Goal: Task Accomplishment & Management: Use online tool/utility

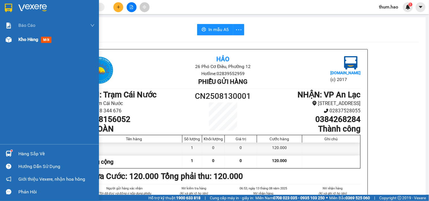
click at [32, 37] on span "Kho hàng" at bounding box center [28, 39] width 20 height 5
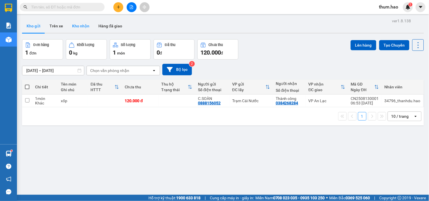
click at [78, 27] on button "Kho nhận" at bounding box center [81, 26] width 26 height 14
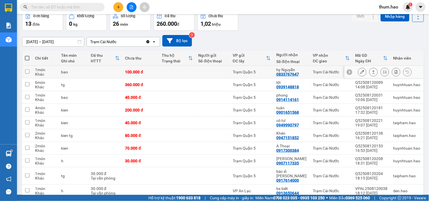
scroll to position [63, 0]
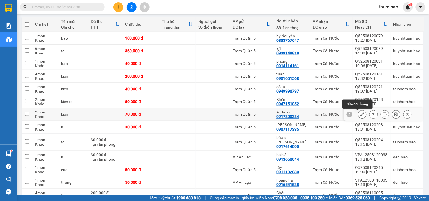
click at [358, 114] on button at bounding box center [362, 115] width 8 height 10
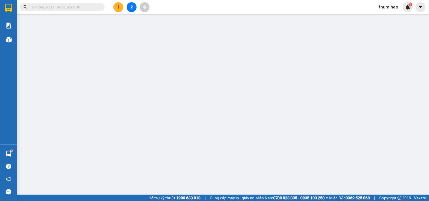
type input "0917300384"
type input "A Thoại"
type input "70.000"
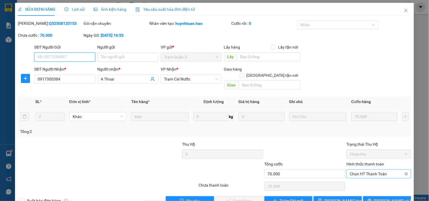
click at [367, 170] on span "Chọn HT Thanh Toán" at bounding box center [379, 174] width 58 height 8
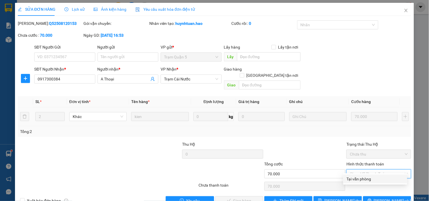
click at [361, 179] on div "Tại văn phòng" at bounding box center [375, 179] width 57 height 6
type input "0"
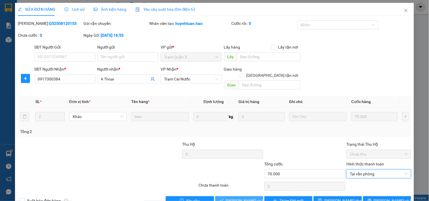
click at [233, 199] on button "[PERSON_NAME] và Giao hàng" at bounding box center [239, 201] width 48 height 9
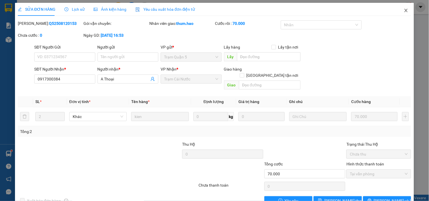
click at [402, 8] on span "Close" at bounding box center [406, 11] width 16 height 16
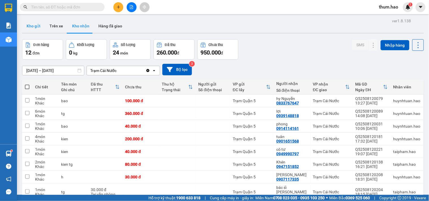
click at [27, 29] on button "Kho gửi" at bounding box center [33, 26] width 23 height 14
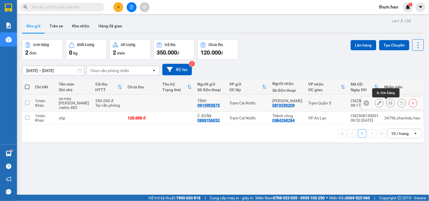
click at [388, 104] on button at bounding box center [391, 103] width 8 height 10
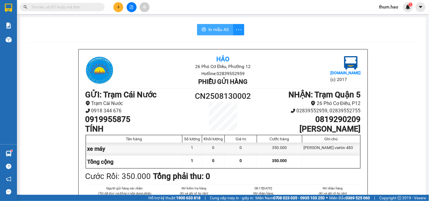
click at [203, 30] on icon "printer" at bounding box center [204, 29] width 5 height 5
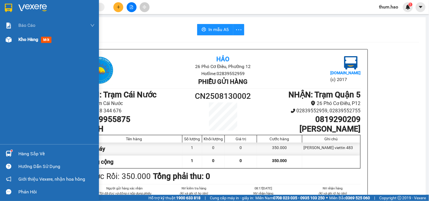
click at [21, 38] on span "Kho hàng" at bounding box center [28, 39] width 20 height 5
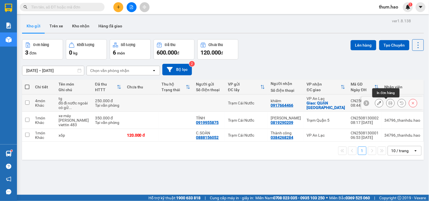
click at [387, 103] on button at bounding box center [391, 103] width 8 height 10
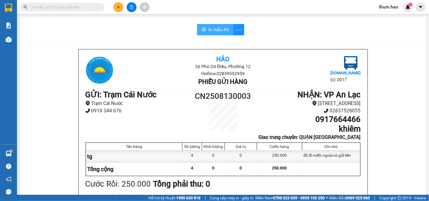
click at [204, 32] on button "In mẫu A5" at bounding box center [215, 29] width 36 height 11
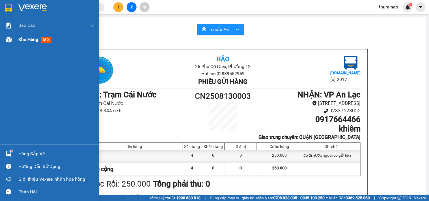
click at [33, 38] on span "Kho hàng" at bounding box center [28, 39] width 20 height 5
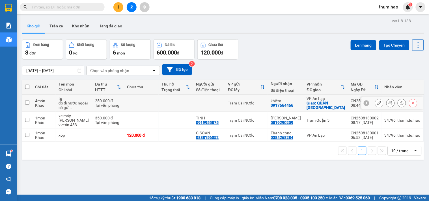
click at [251, 105] on div "Trạm Cái Nước" at bounding box center [246, 103] width 37 height 5
checkbox input "true"
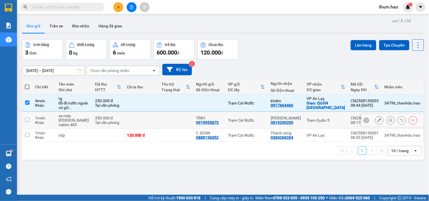
click at [248, 120] on div "Trạm Cái Nước" at bounding box center [246, 120] width 37 height 5
checkbox input "true"
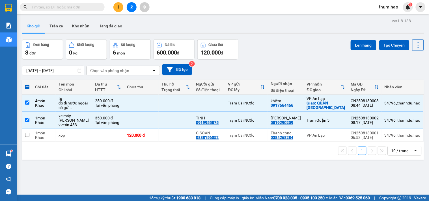
click at [244, 142] on div "1 10 / trang open" at bounding box center [223, 151] width 402 height 18
click at [26, 136] on input "checkbox" at bounding box center [27, 135] width 4 height 4
checkbox input "true"
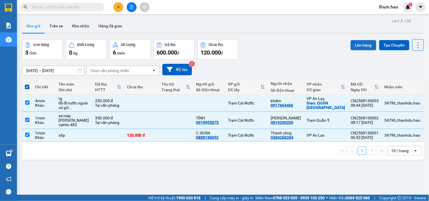
click at [365, 44] on button "Lên hàng" at bounding box center [364, 45] width 26 height 10
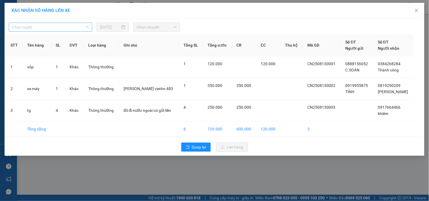
click at [75, 29] on span "Chọn tuyến" at bounding box center [50, 27] width 77 height 8
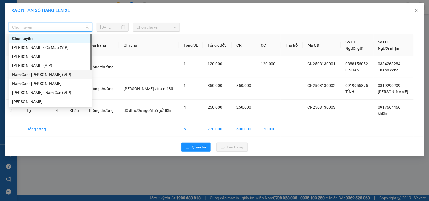
click at [45, 74] on div "Năm Căn - [PERSON_NAME] (VIP)" at bounding box center [50, 75] width 77 height 6
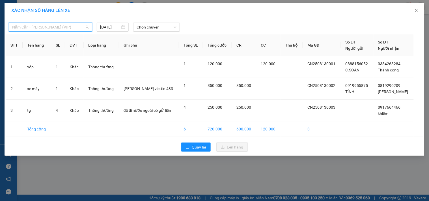
click at [53, 25] on span "Năm Căn - [PERSON_NAME] (VIP)" at bounding box center [50, 27] width 77 height 8
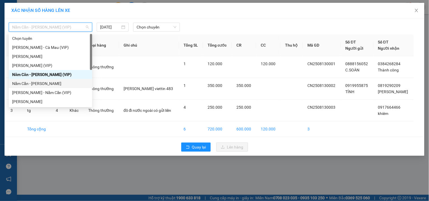
click at [43, 83] on div "Năm Căn - [PERSON_NAME]" at bounding box center [50, 84] width 77 height 6
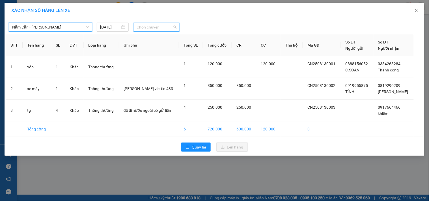
click at [163, 27] on span "Chọn chuyến" at bounding box center [157, 27] width 40 height 8
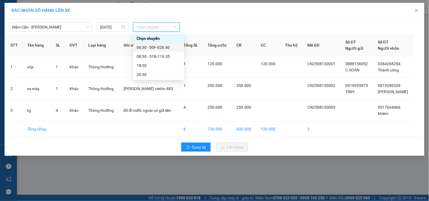
click at [165, 48] on div "06:30 - 50F-028.40" at bounding box center [159, 47] width 44 height 6
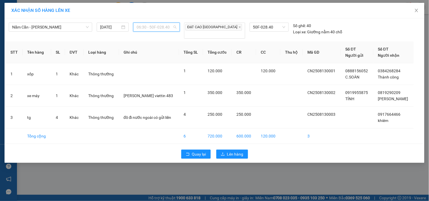
click at [164, 25] on span "06:30 - 50F-028.40" at bounding box center [157, 27] width 40 height 8
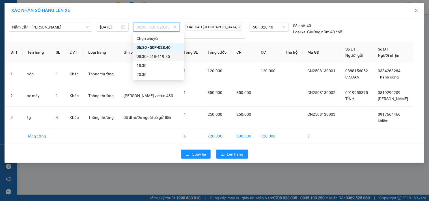
click at [170, 57] on div "08:30 - 51B-119.35" at bounding box center [159, 56] width 44 height 6
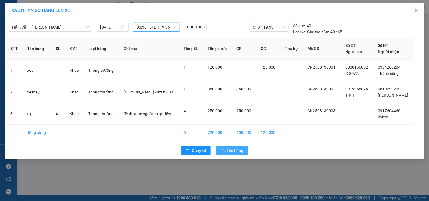
click at [232, 152] on span "Lên hàng" at bounding box center [235, 151] width 16 height 6
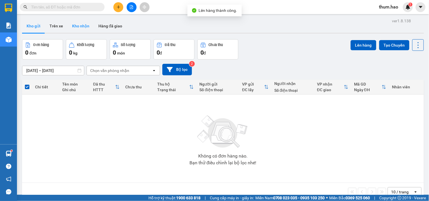
click at [80, 21] on button "Kho nhận" at bounding box center [81, 26] width 26 height 14
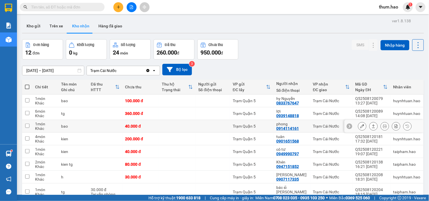
click at [310, 127] on td "Trạm Cái Nước" at bounding box center [331, 126] width 42 height 13
checkbox input "true"
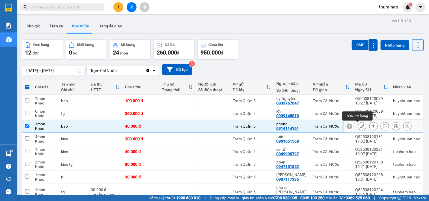
click at [358, 130] on button at bounding box center [362, 127] width 8 height 10
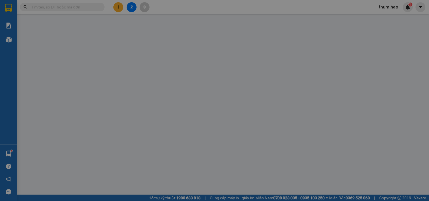
type input "0914114161"
type input "phong"
type input "40.000"
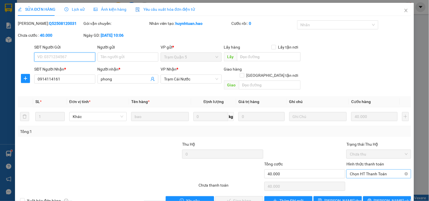
click at [368, 170] on span "Chọn HT Thanh Toán" at bounding box center [379, 174] width 58 height 8
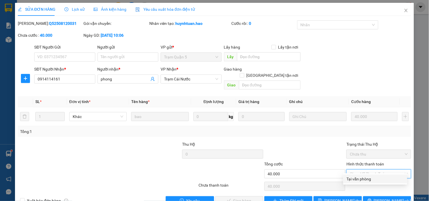
click at [356, 179] on div "Tại văn phòng" at bounding box center [375, 179] width 57 height 6
type input "0"
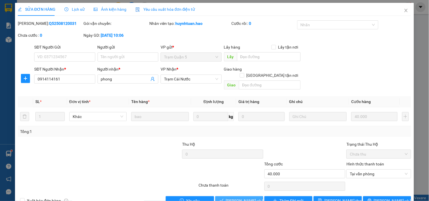
click at [243, 198] on span "[PERSON_NAME] và Giao hàng" at bounding box center [253, 201] width 54 height 6
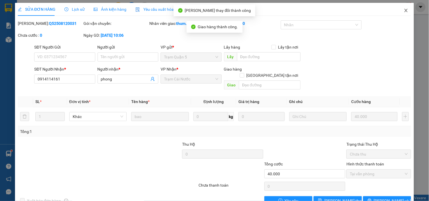
click at [404, 11] on icon "close" at bounding box center [406, 10] width 5 height 5
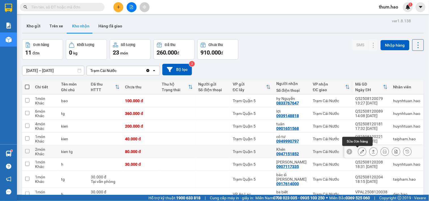
click at [360, 153] on icon at bounding box center [362, 152] width 4 height 4
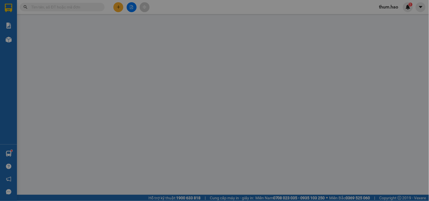
type input "0947151852"
type input "Khén"
type input "80.000"
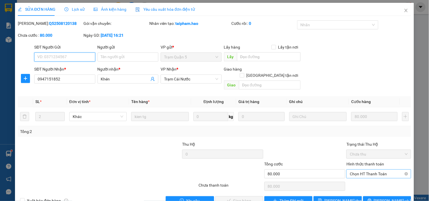
click at [362, 170] on span "Chọn HT Thanh Toán" at bounding box center [379, 174] width 58 height 8
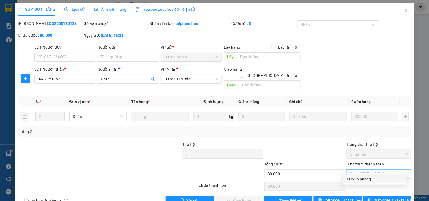
click at [354, 178] on div "Tại văn phòng" at bounding box center [375, 179] width 57 height 6
type input "0"
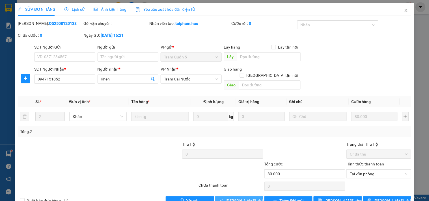
click at [236, 198] on button "[PERSON_NAME] và Giao hàng" at bounding box center [239, 201] width 48 height 9
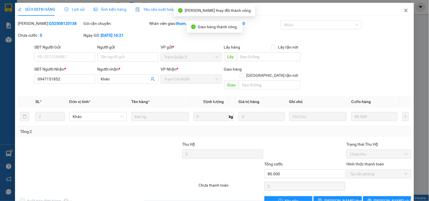
click at [404, 12] on icon "close" at bounding box center [406, 10] width 5 height 5
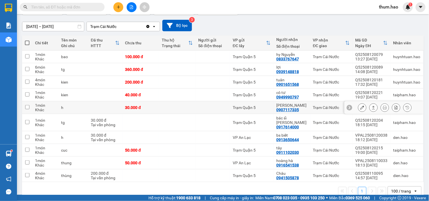
scroll to position [50, 0]
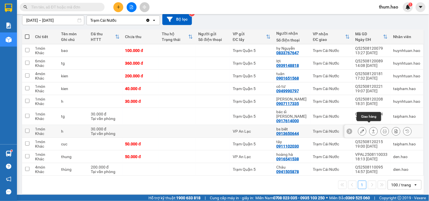
click at [372, 130] on icon at bounding box center [374, 132] width 4 height 4
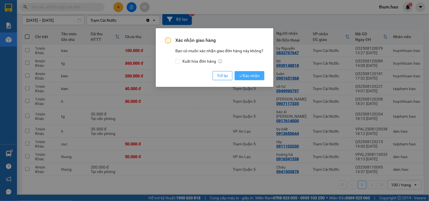
click at [251, 74] on span "Xác nhận" at bounding box center [249, 76] width 21 height 6
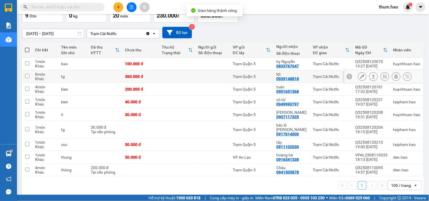
scroll to position [38, 0]
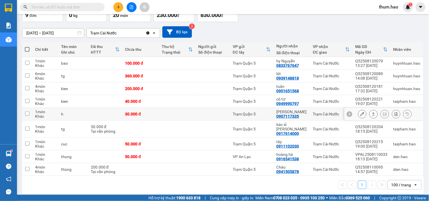
click at [335, 114] on div "Trạm Cái Nước" at bounding box center [331, 114] width 37 height 5
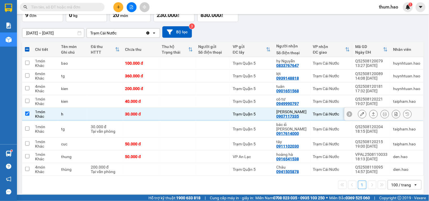
click at [186, 118] on td at bounding box center [177, 114] width 37 height 13
checkbox input "false"
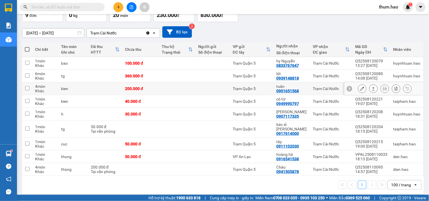
scroll to position [0, 0]
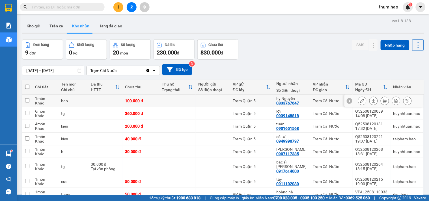
click at [360, 103] on icon at bounding box center [362, 101] width 4 height 4
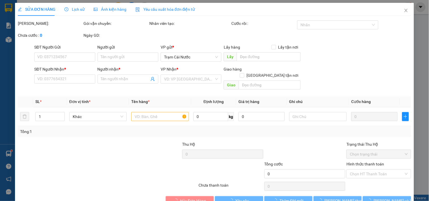
type input "0833767647"
type input "hy Nguyễn"
type input "100.000"
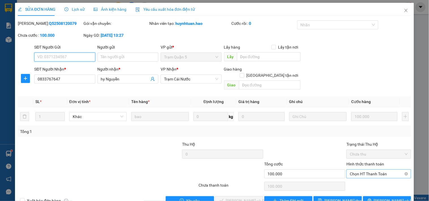
click at [360, 170] on span "Chọn HT Thanh Toán" at bounding box center [379, 174] width 58 height 8
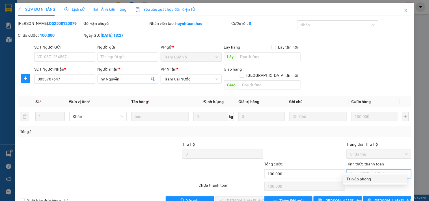
click at [362, 175] on div "Tại văn phòng" at bounding box center [375, 179] width 64 height 9
type input "0"
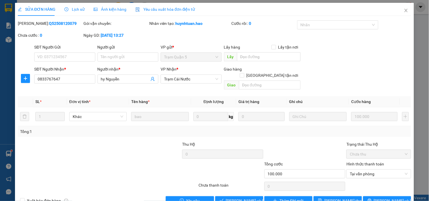
click at [228, 190] on div "Total Paid Fee 0 Total UnPaid Fee 100.000 Cash Collection Total Fee Mã ĐH: Q525…" at bounding box center [215, 112] width 394 height 185
click at [233, 198] on span "[PERSON_NAME] và Giao hàng" at bounding box center [253, 201] width 54 height 6
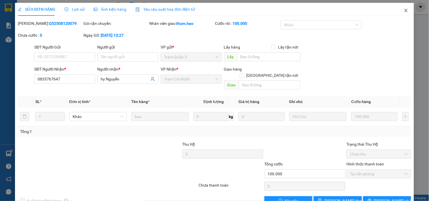
click at [405, 12] on icon "close" at bounding box center [406, 10] width 3 height 3
